Goal: Transaction & Acquisition: Purchase product/service

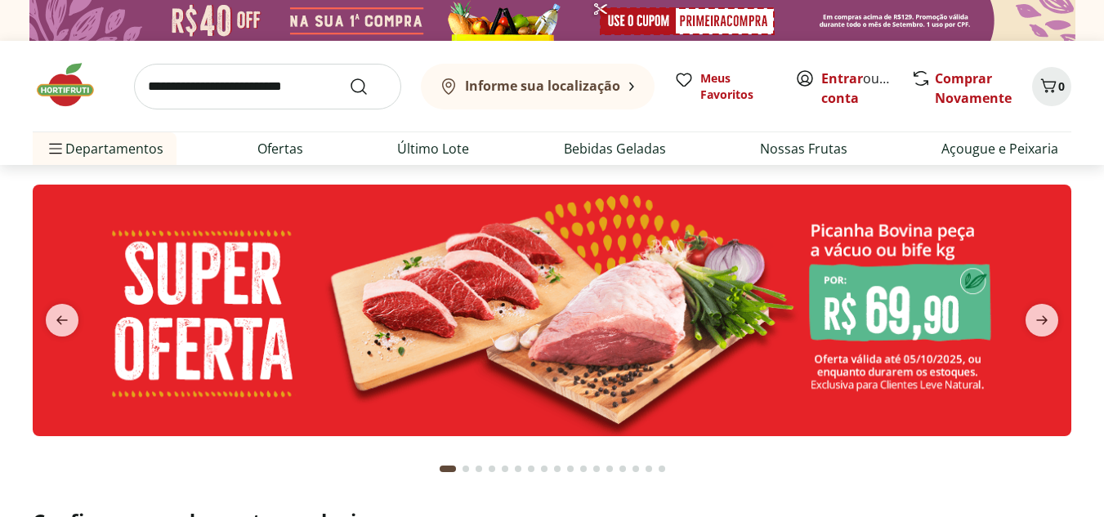
click at [1045, 324] on icon "next" at bounding box center [1042, 320] width 20 height 20
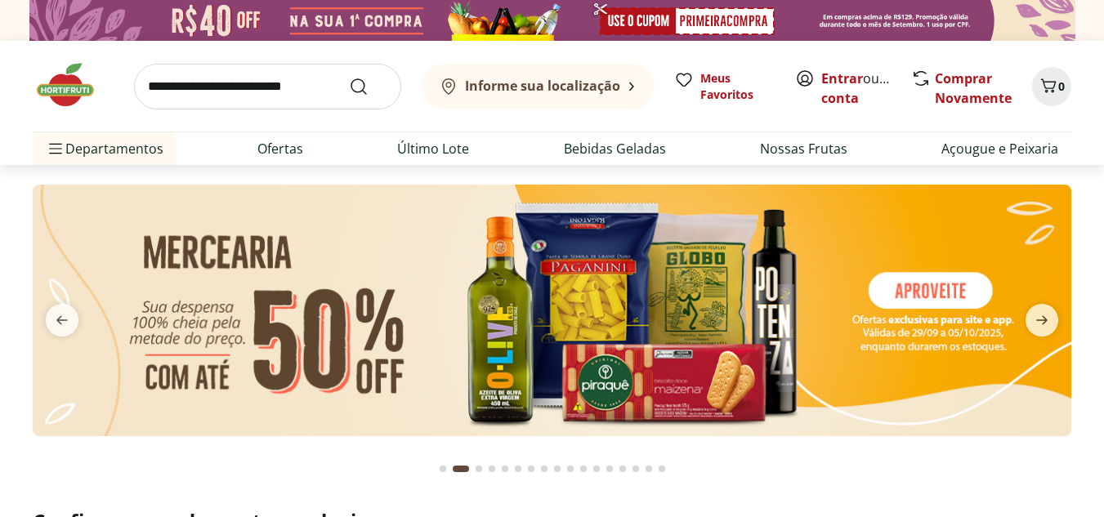
click at [1045, 324] on icon "next" at bounding box center [1042, 320] width 20 height 20
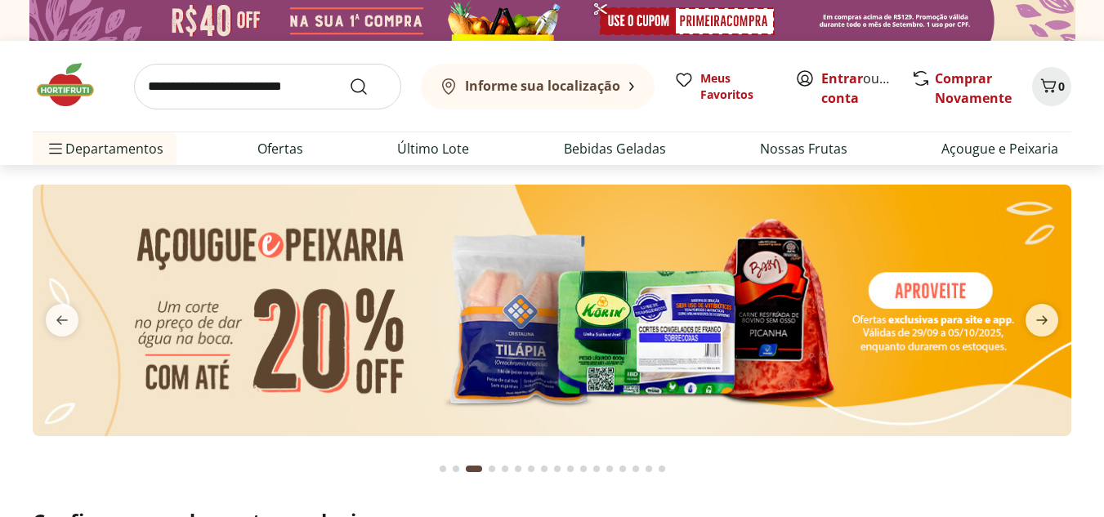
click at [1045, 324] on icon "next" at bounding box center [1042, 320] width 20 height 20
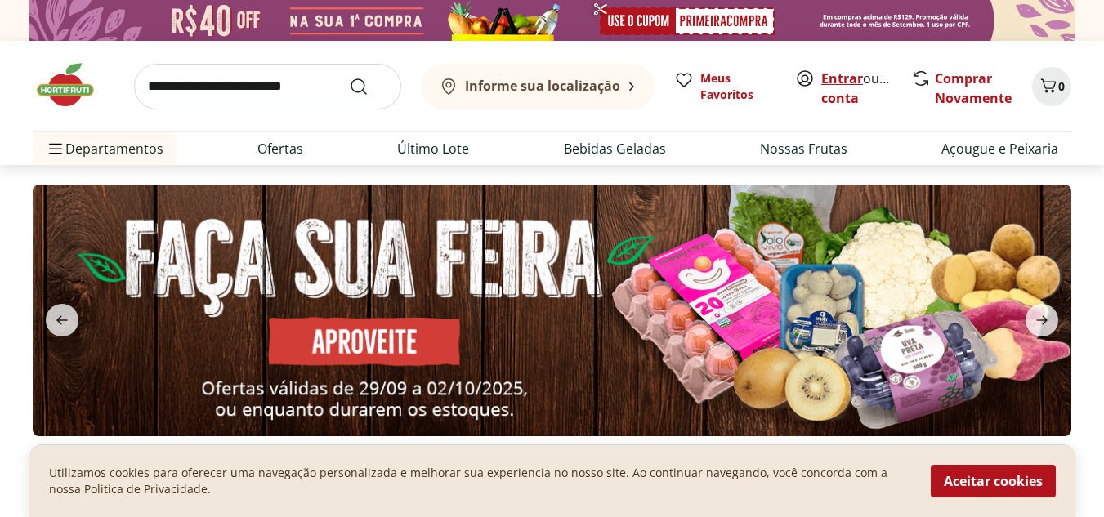
click at [835, 72] on link "Entrar" at bounding box center [842, 78] width 42 height 18
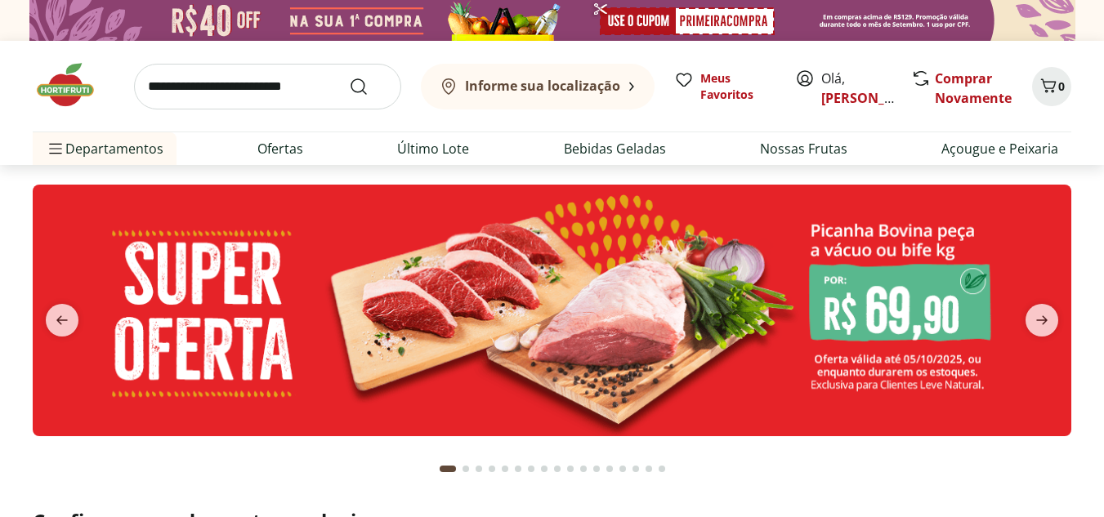
click at [265, 94] on input "search" at bounding box center [267, 87] width 267 height 46
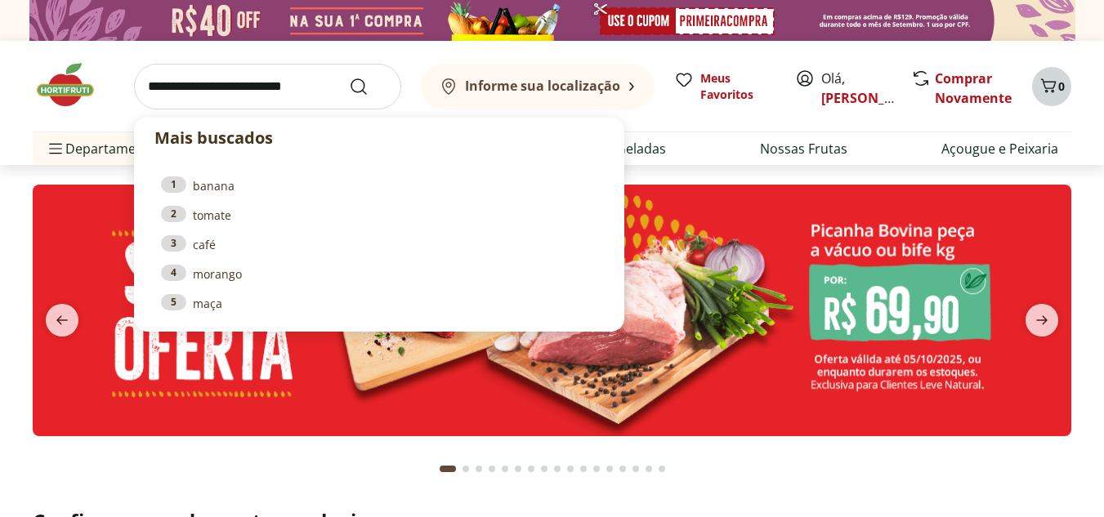
click at [1062, 85] on span "0" at bounding box center [1061, 86] width 7 height 16
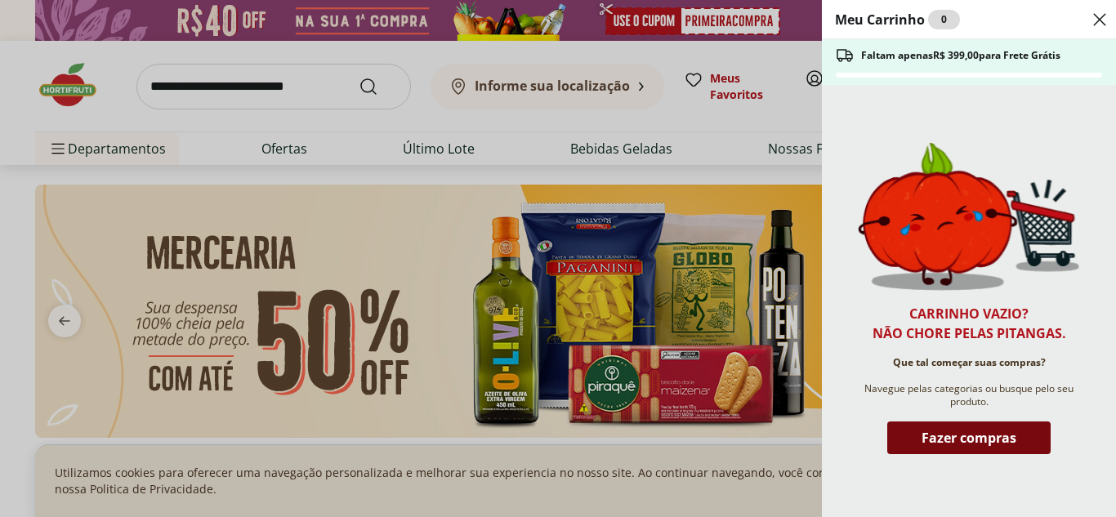
click at [988, 435] on span "Fazer compras" at bounding box center [968, 437] width 95 height 13
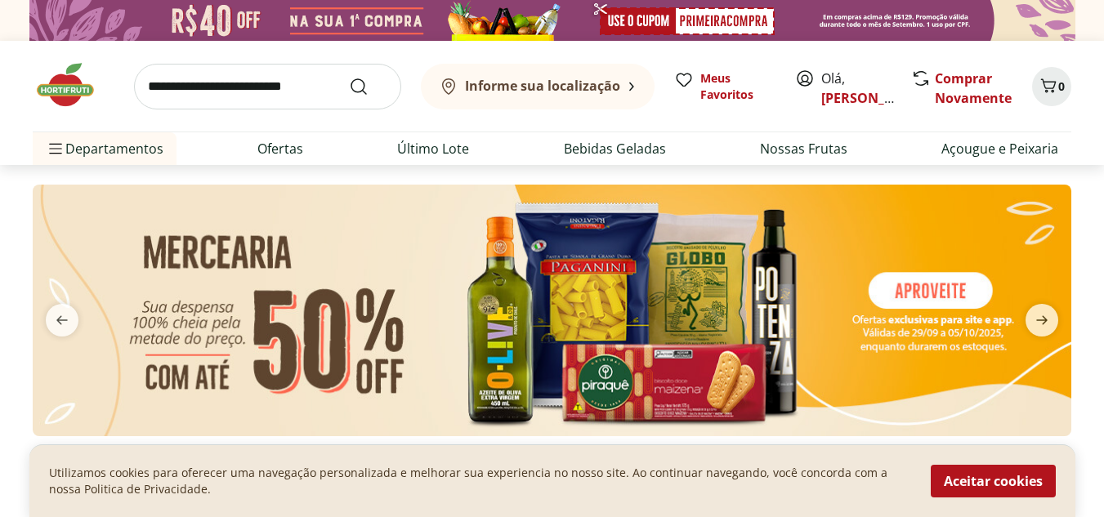
click at [271, 93] on input "search" at bounding box center [267, 87] width 267 height 46
type input "**********"
click at [349, 77] on button "Submit Search" at bounding box center [368, 87] width 39 height 20
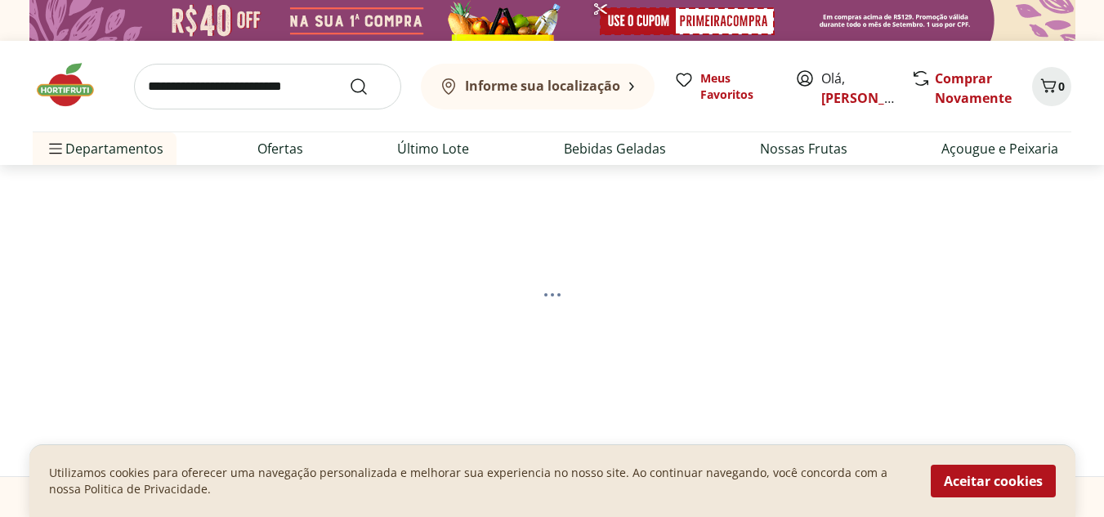
select select "**********"
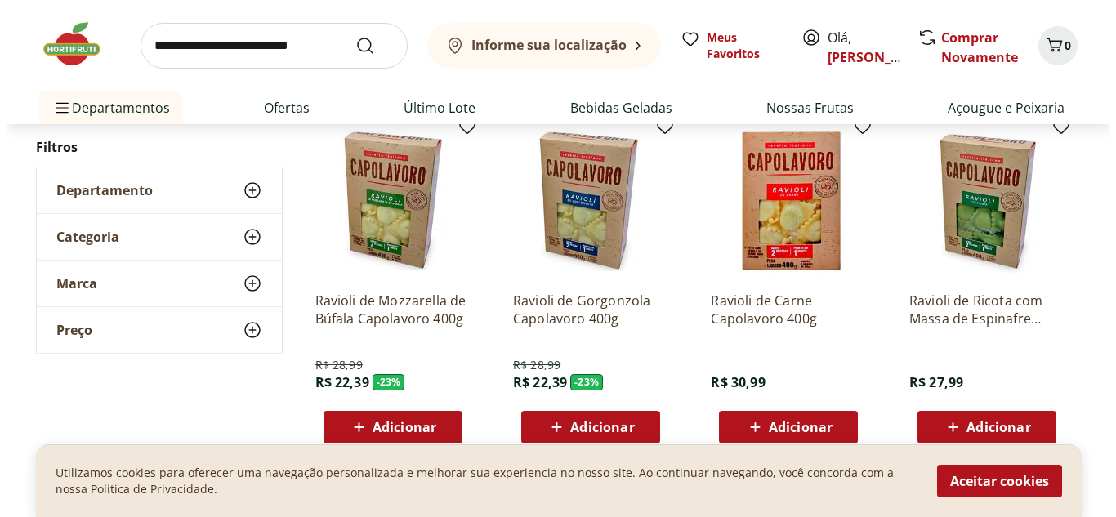
scroll to position [245, 0]
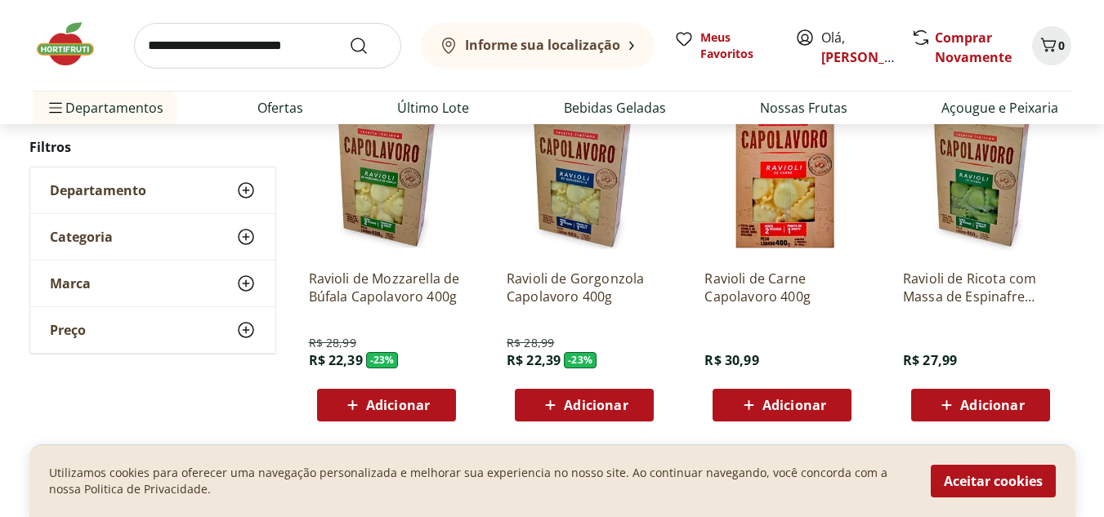
click at [411, 402] on span "Adicionar" at bounding box center [398, 405] width 64 height 13
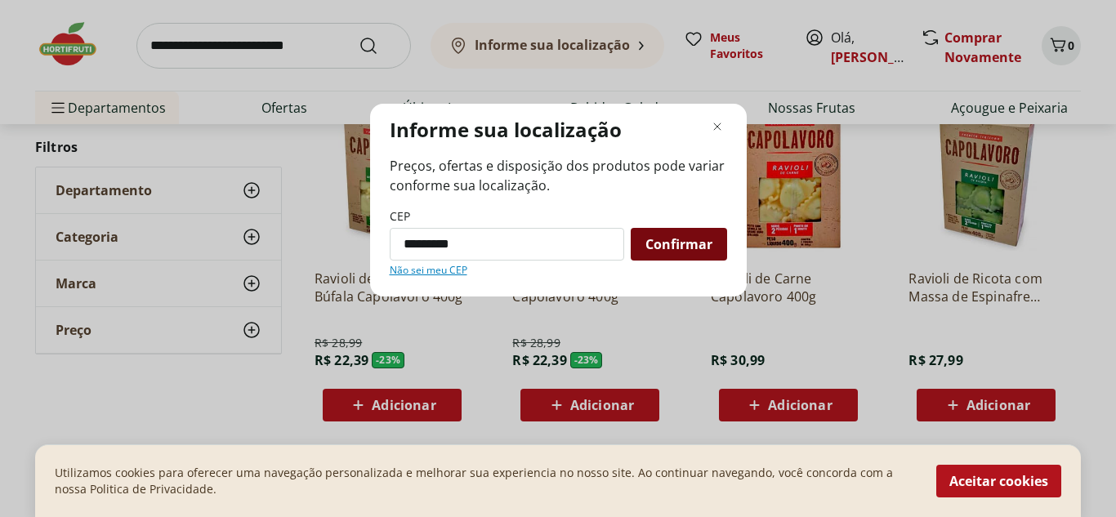
type input "*********"
click at [693, 248] on span "Confirmar" at bounding box center [678, 244] width 67 height 13
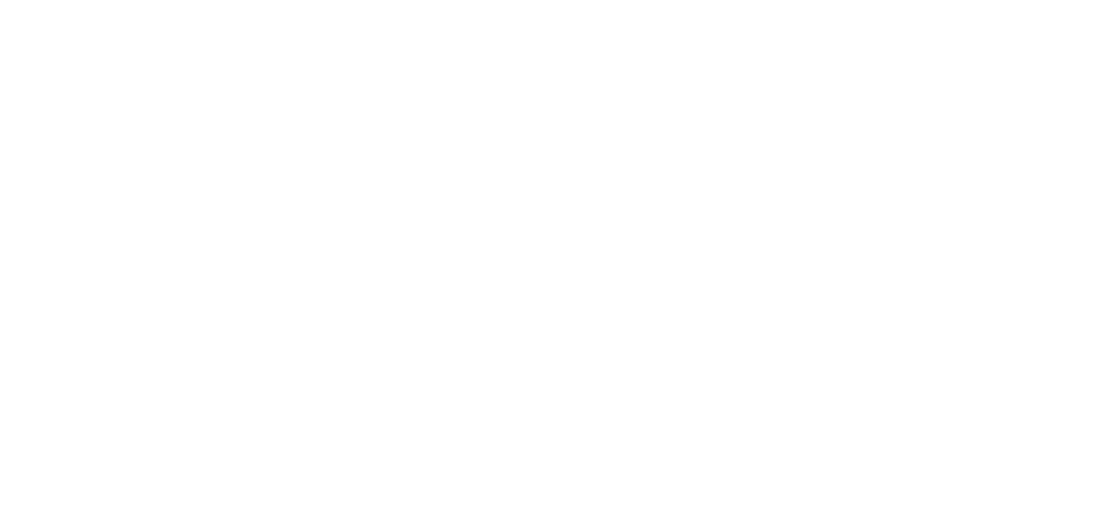
scroll to position [80, 0]
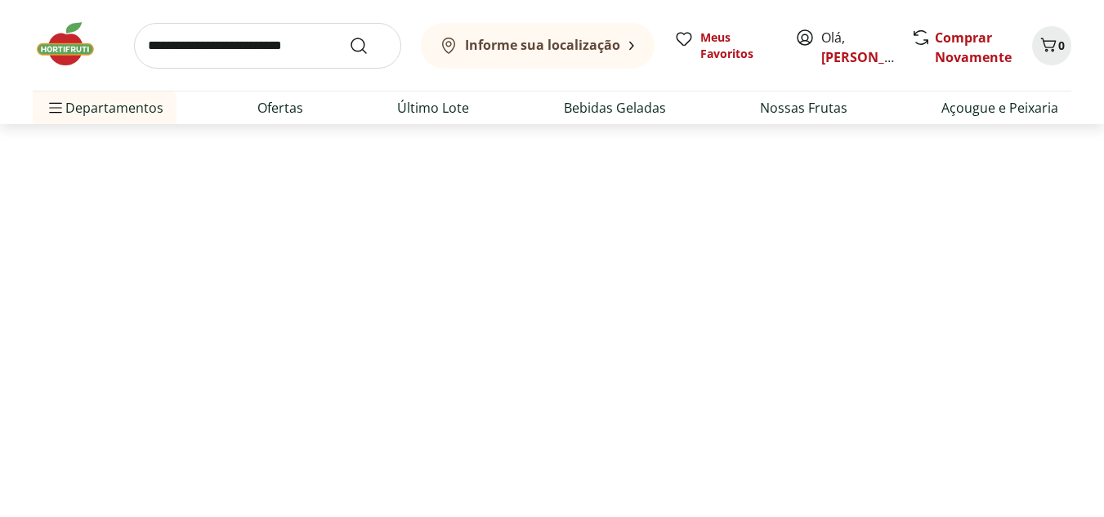
select select "**********"
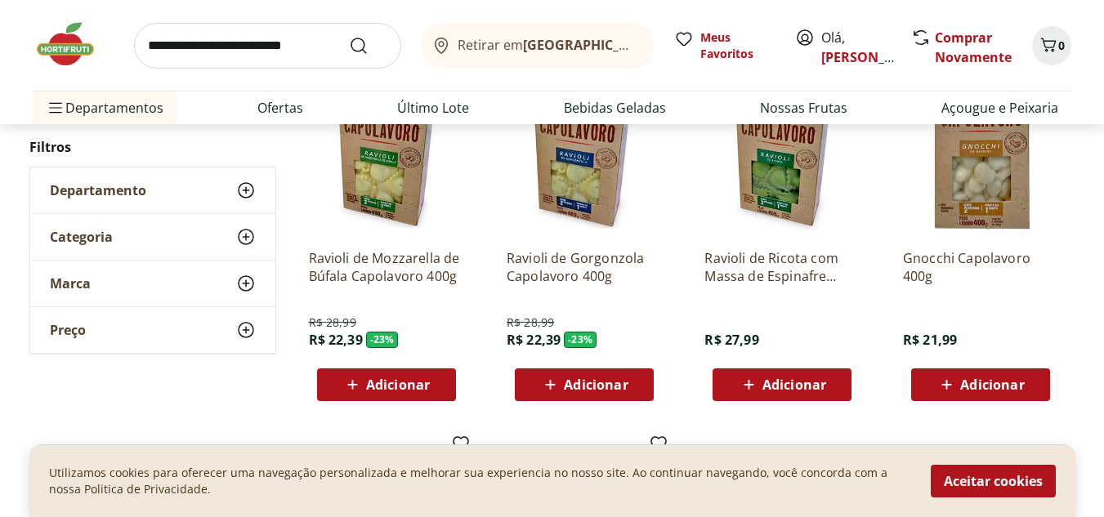
scroll to position [325, 0]
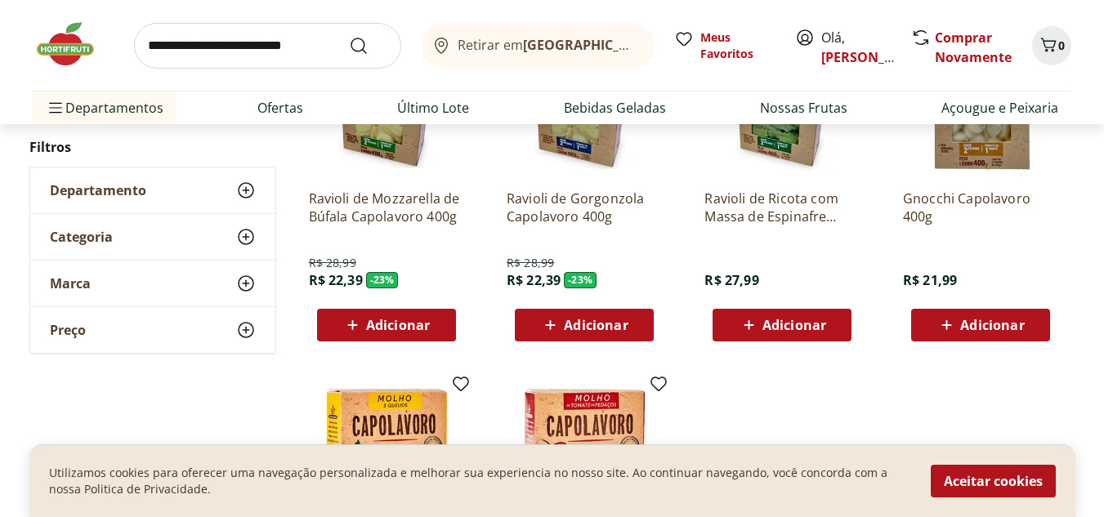
click at [386, 329] on span "Adicionar" at bounding box center [398, 325] width 64 height 13
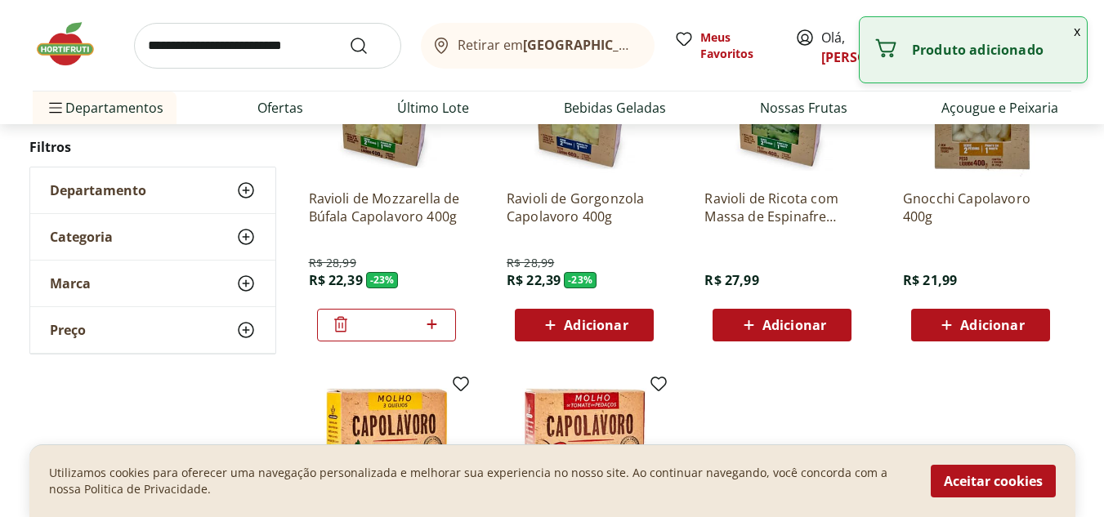
click at [542, 328] on icon at bounding box center [550, 325] width 20 height 20
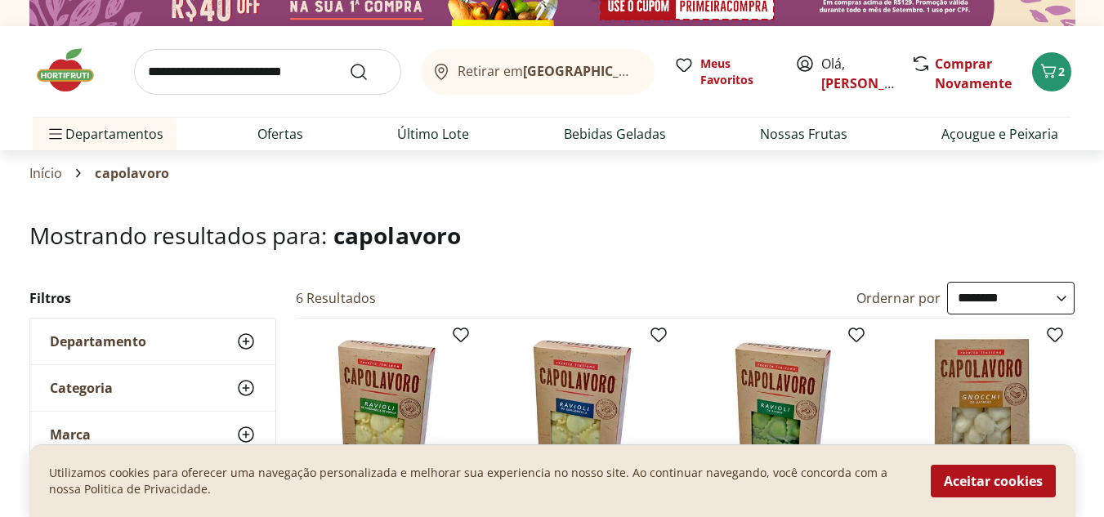
scroll to position [0, 0]
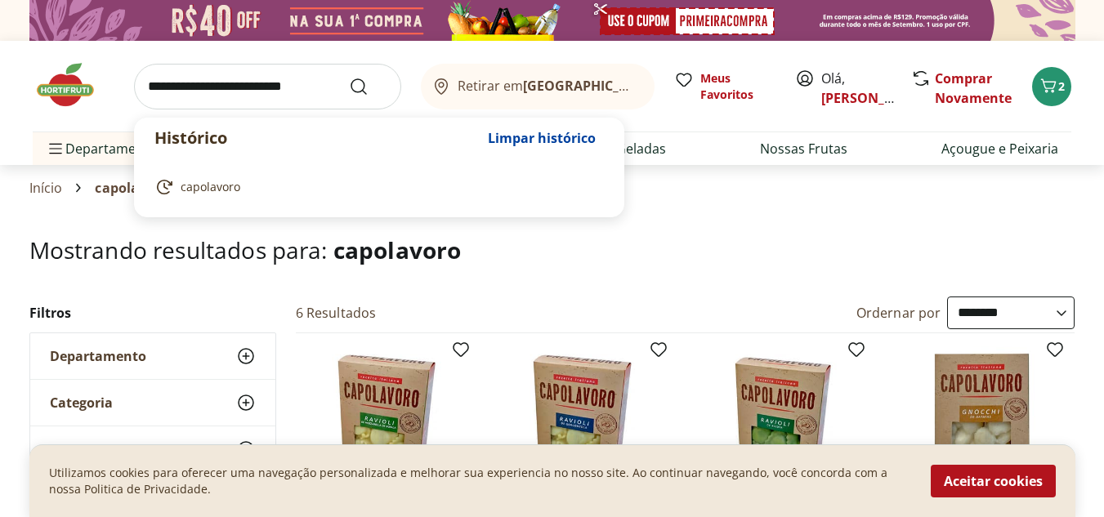
click at [270, 78] on input "search" at bounding box center [267, 87] width 267 height 46
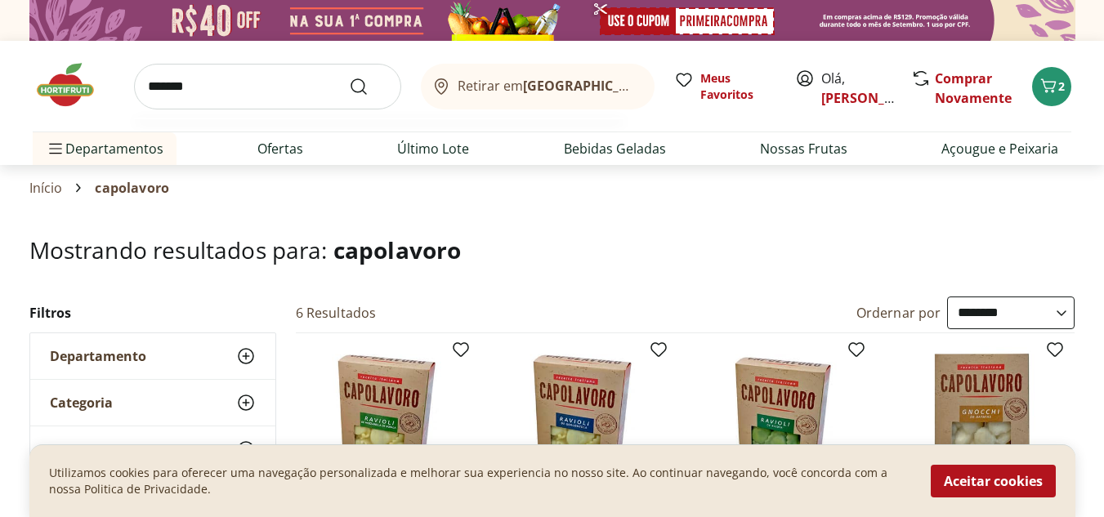
type input "*******"
click at [349, 77] on button "Submit Search" at bounding box center [368, 87] width 39 height 20
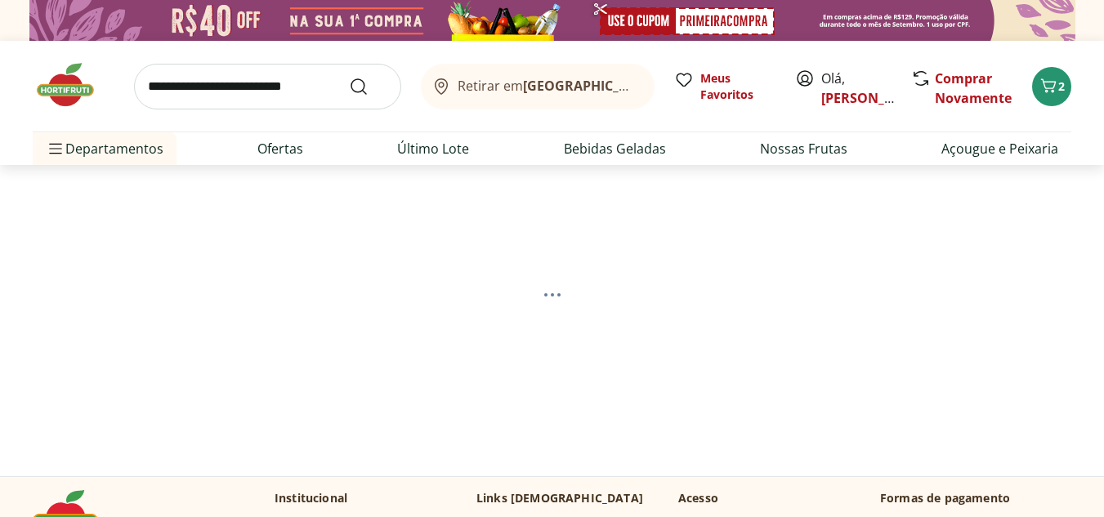
select select "**********"
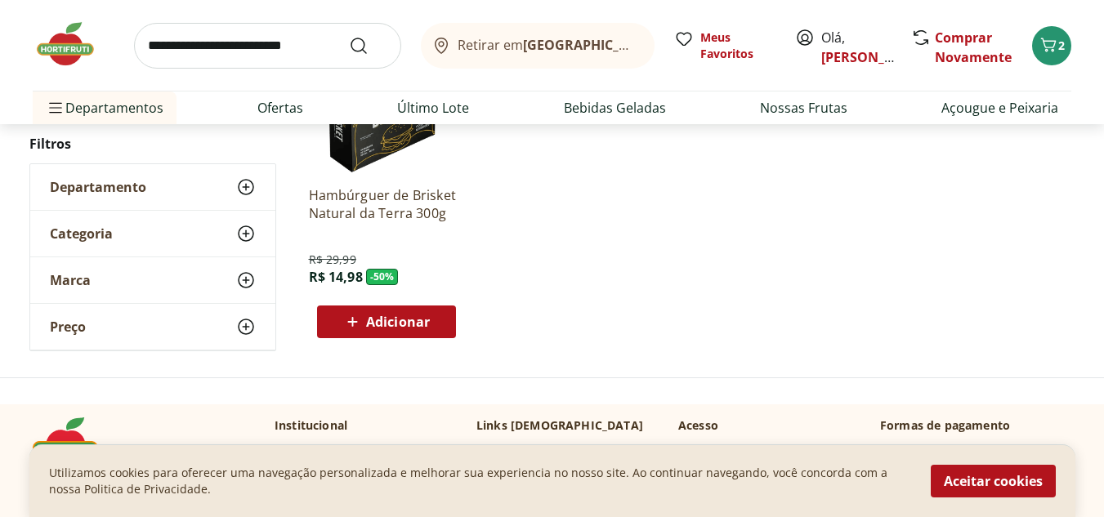
scroll to position [408, 0]
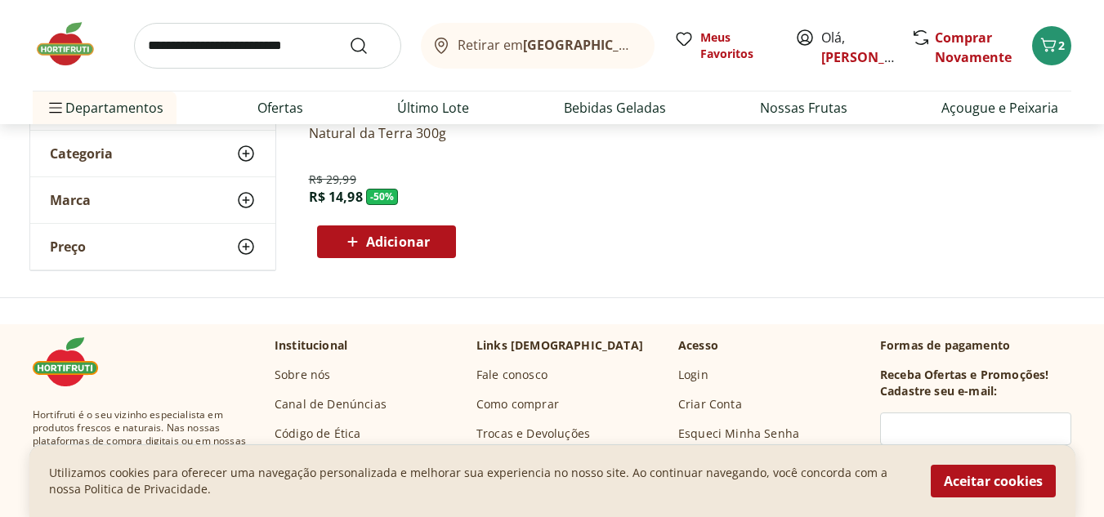
click at [400, 243] on span "Adicionar" at bounding box center [398, 241] width 64 height 13
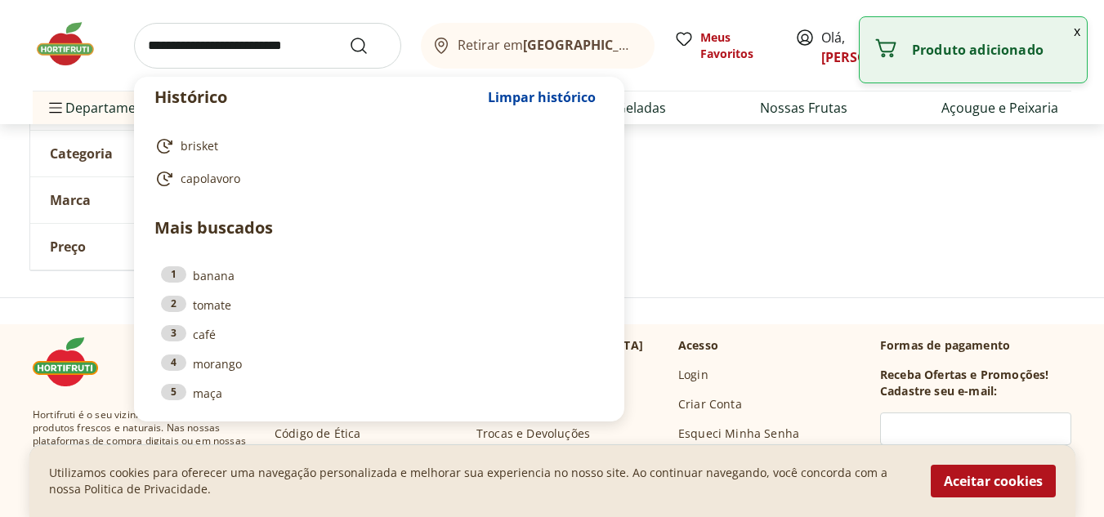
click at [261, 52] on input "search" at bounding box center [267, 46] width 267 height 46
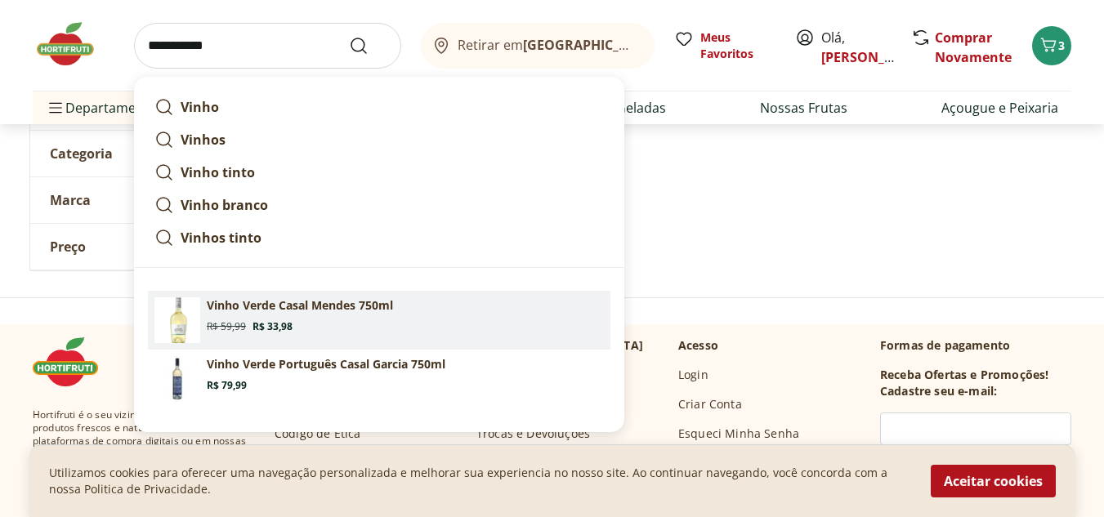
click at [344, 310] on p "Vinho Verde Casal Mendes 750ml" at bounding box center [300, 305] width 186 height 16
type input "**********"
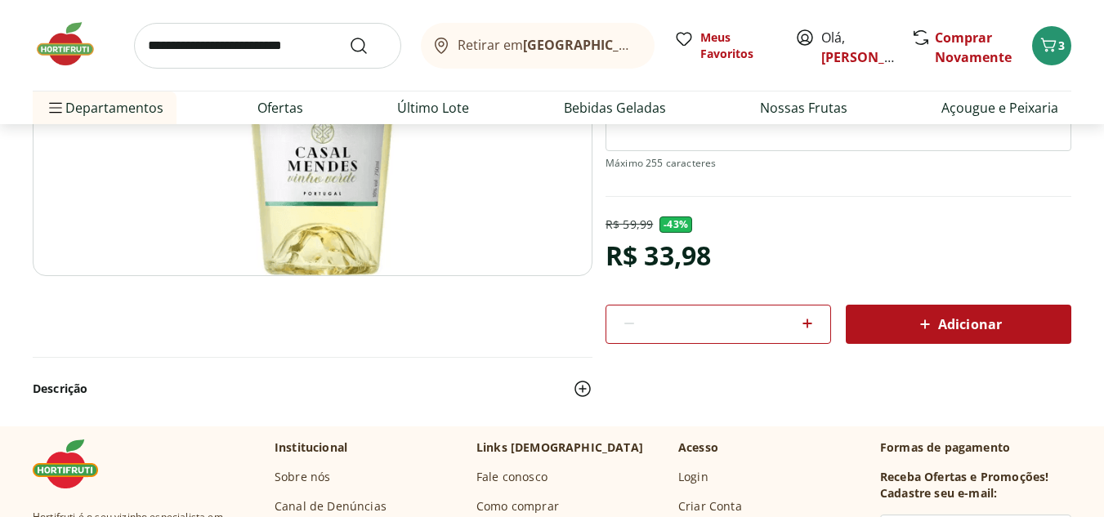
click at [930, 332] on icon at bounding box center [925, 324] width 20 height 20
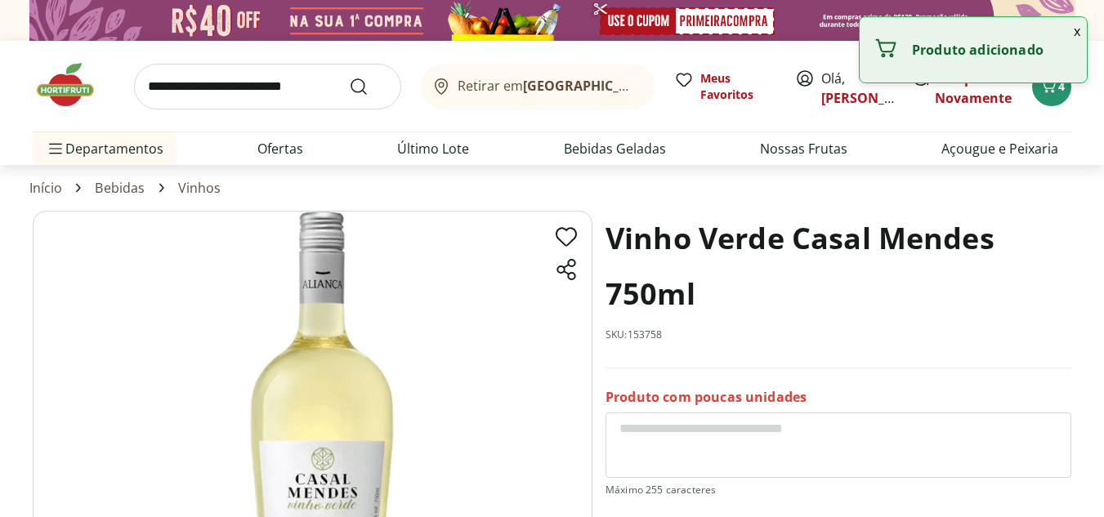
click at [280, 78] on input "search" at bounding box center [267, 87] width 267 height 46
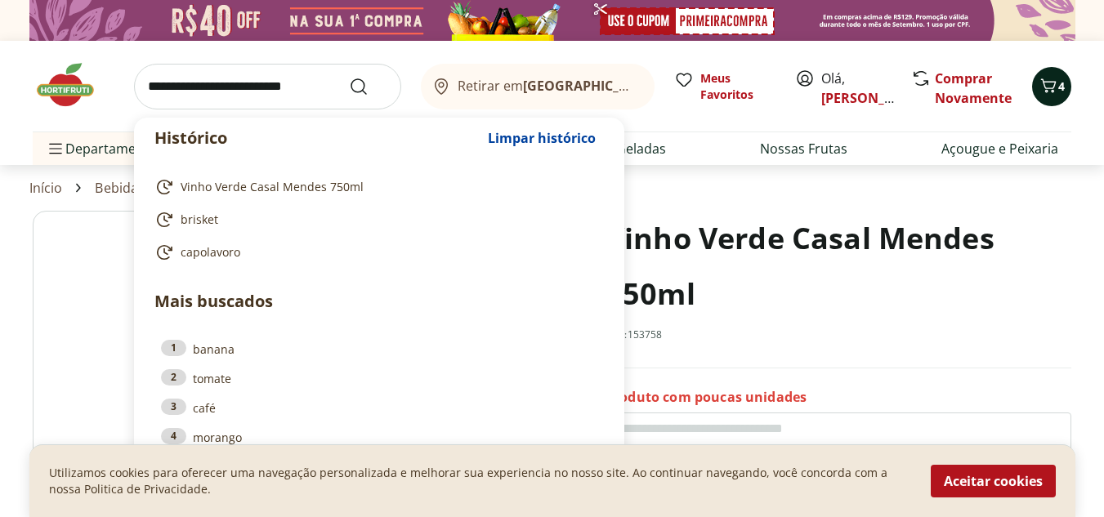
click at [1057, 95] on icon "Carrinho" at bounding box center [1048, 86] width 20 height 20
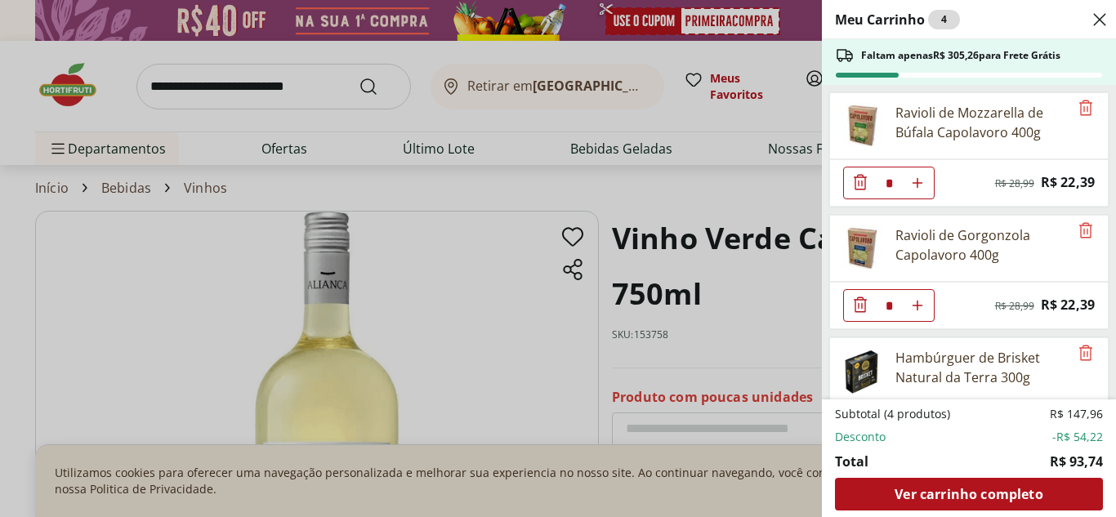
click at [256, 87] on div "Meu Carrinho 4 Faltam apenas R$ 305,26 para Frete Grátis Ravioli de Mozzarella …" at bounding box center [558, 258] width 1116 height 517
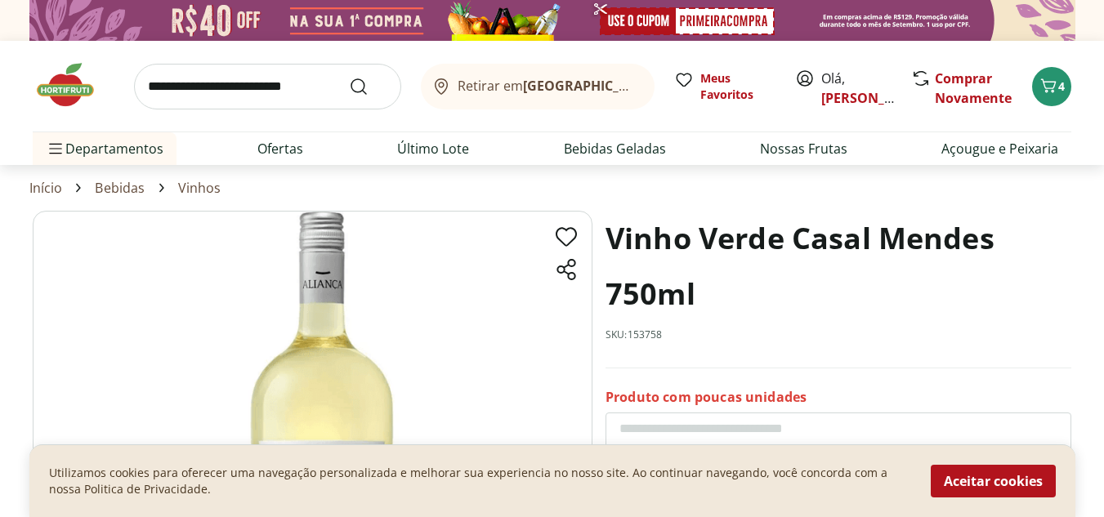
click at [256, 87] on input "search" at bounding box center [267, 87] width 267 height 46
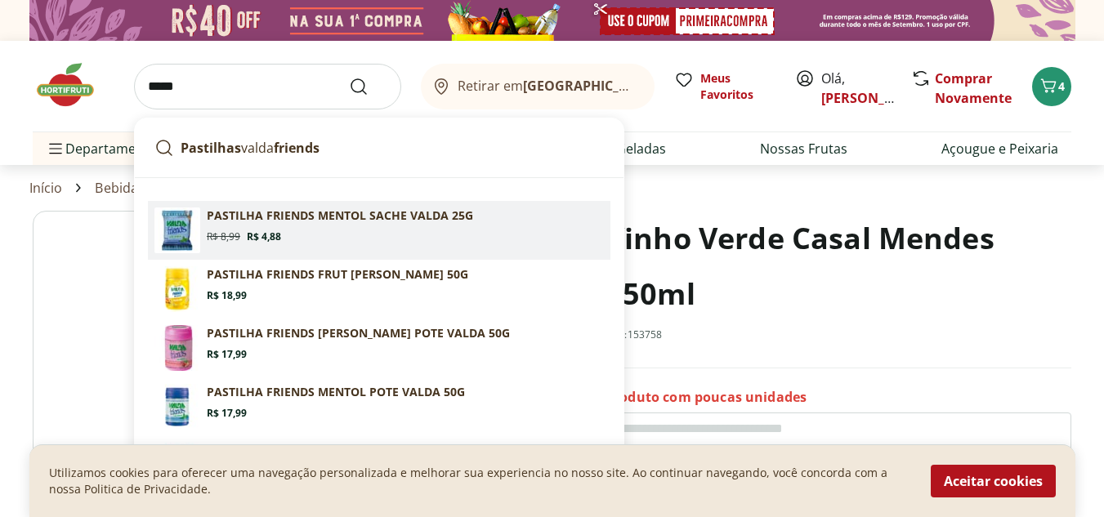
click at [346, 214] on p "PASTILHA FRIENDS MENTOL SACHE VALDA 25G" at bounding box center [340, 215] width 266 height 16
type input "**********"
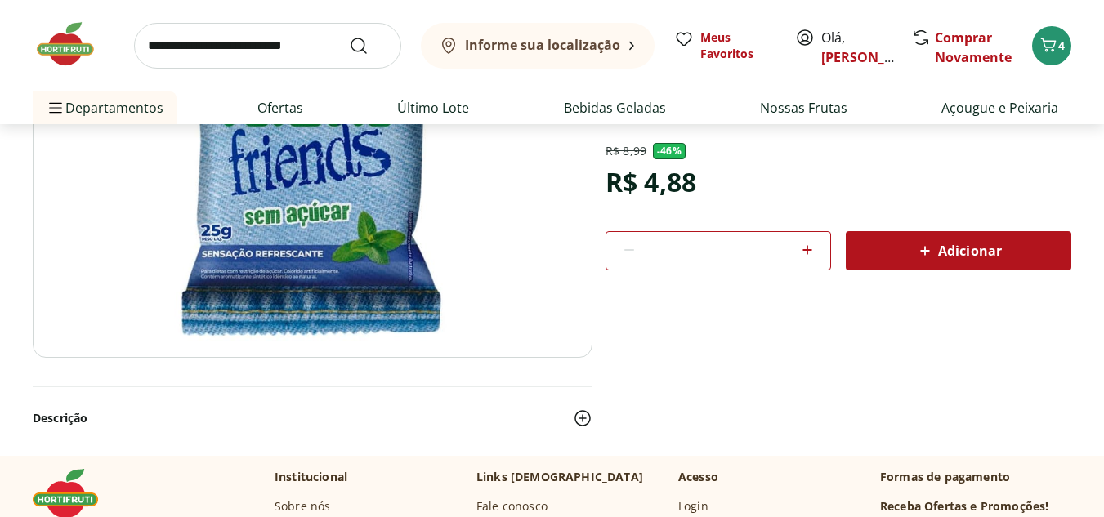
scroll to position [245, 0]
click at [812, 256] on icon at bounding box center [807, 250] width 20 height 20
type input "*"
click at [937, 265] on div "Adicionar" at bounding box center [957, 250] width 199 height 29
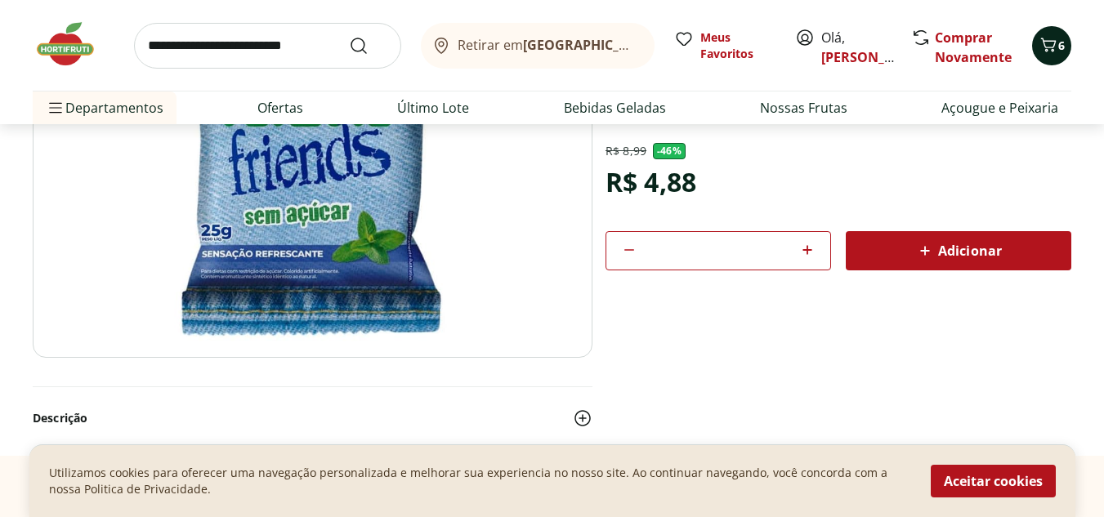
click at [1056, 43] on icon "Carrinho" at bounding box center [1048, 45] width 20 height 20
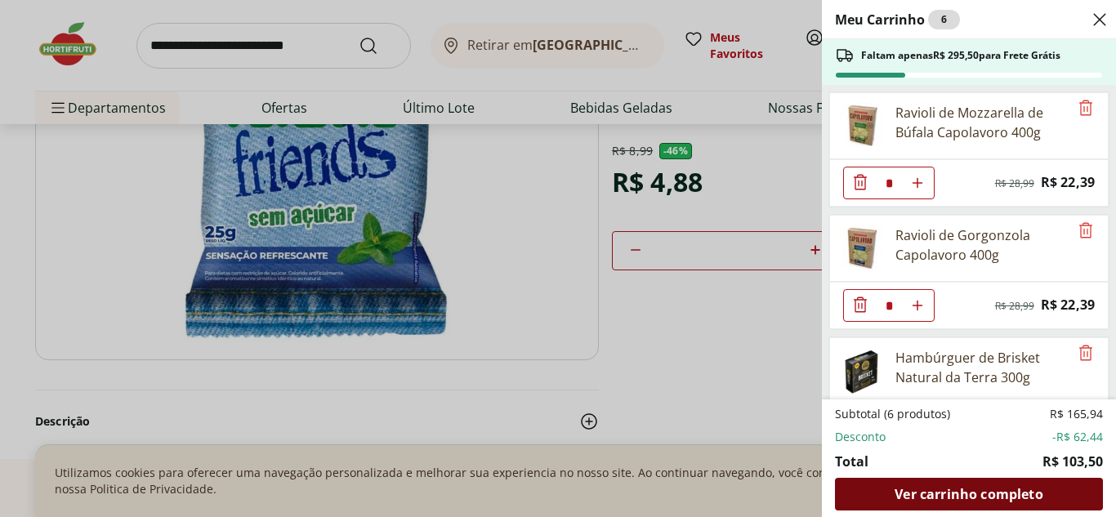
click at [985, 493] on span "Ver carrinho completo" at bounding box center [968, 494] width 148 height 13
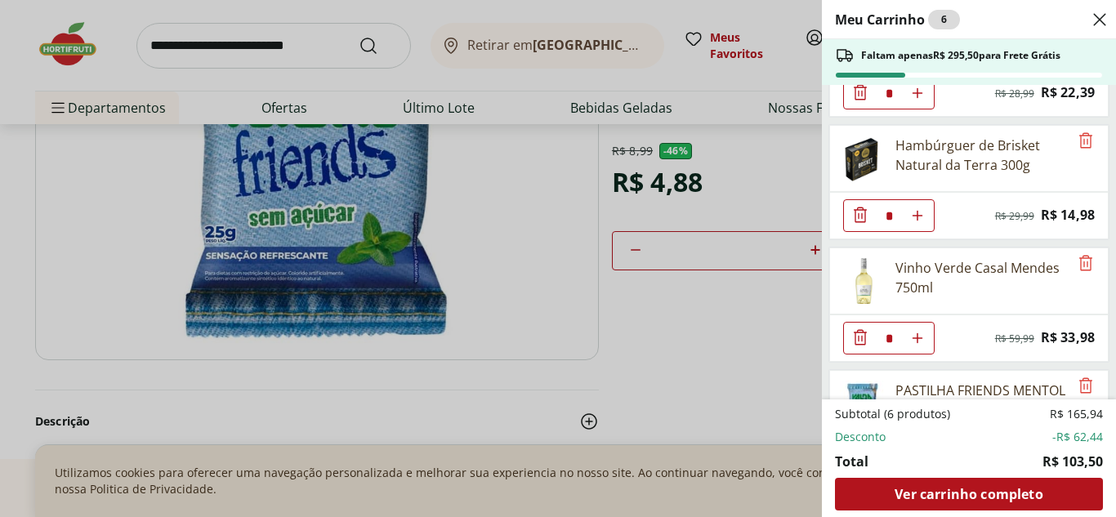
scroll to position [305, 0]
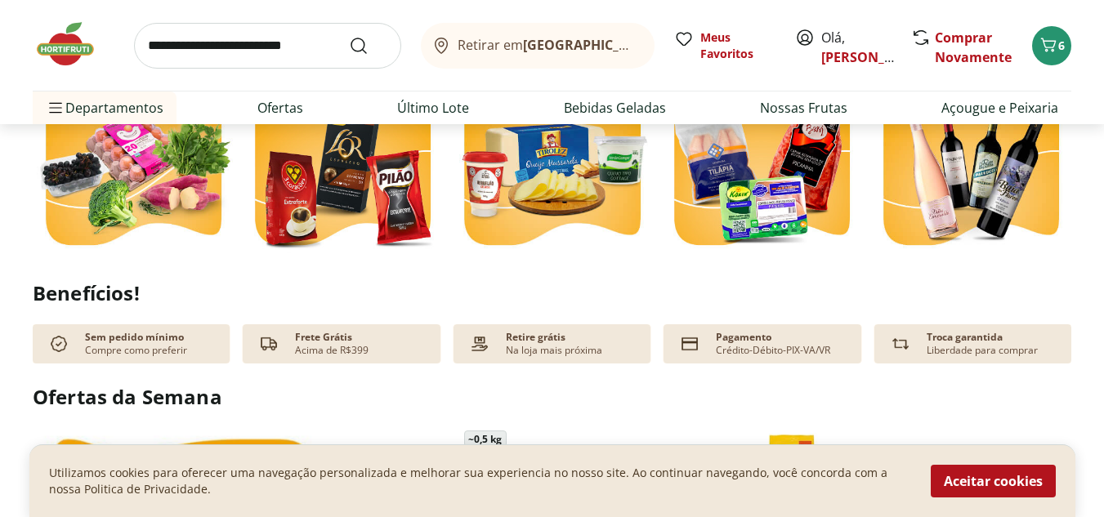
scroll to position [572, 0]
